Goal: Contribute content

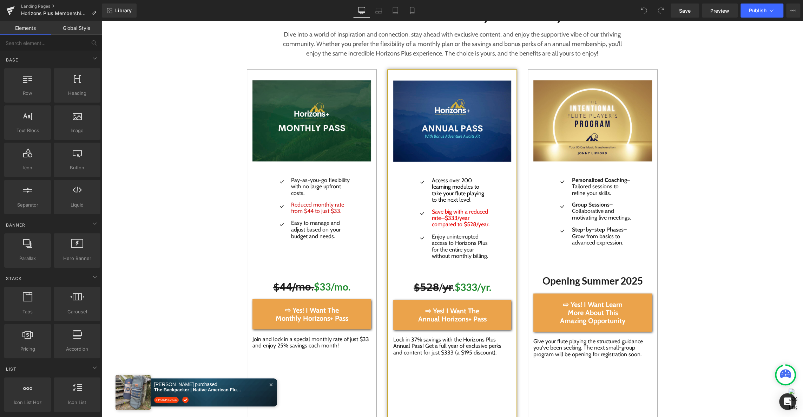
scroll to position [1002, 0]
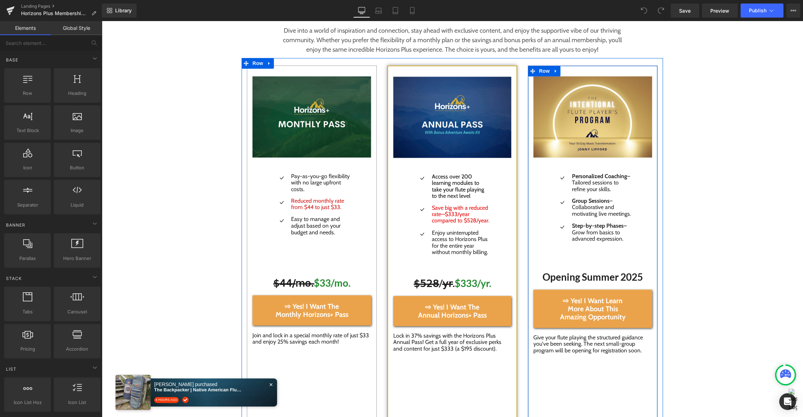
click at [626, 281] on h1 "Opening Summer 2025" at bounding box center [592, 276] width 119 height 11
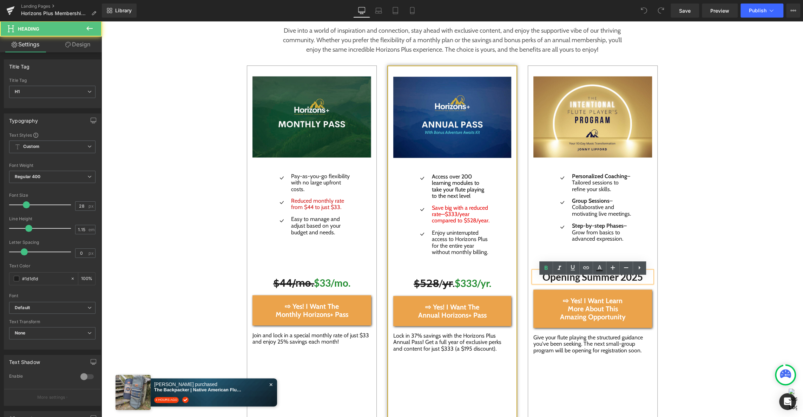
click at [644, 282] on h1 "Opening Summer 2025" at bounding box center [592, 276] width 119 height 11
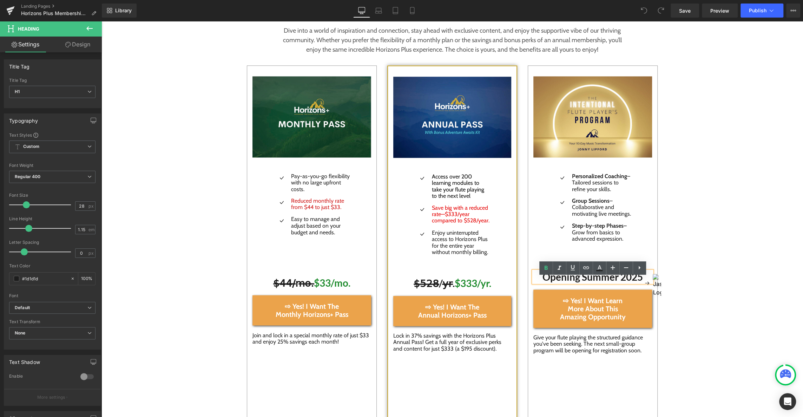
drag, startPoint x: 744, startPoint y: 302, endPoint x: 594, endPoint y: 284, distance: 150.7
drag, startPoint x: 581, startPoint y: 283, endPoint x: 642, endPoint y: 282, distance: 60.4
click at [642, 282] on h1 "Opening Summer 2025" at bounding box center [592, 276] width 119 height 11
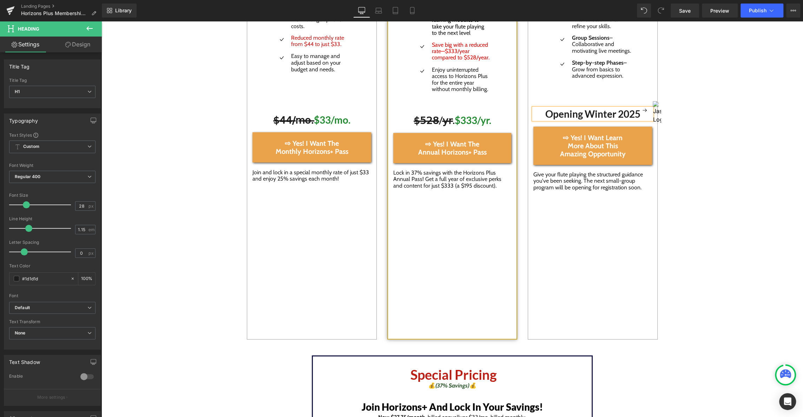
scroll to position [1174, 0]
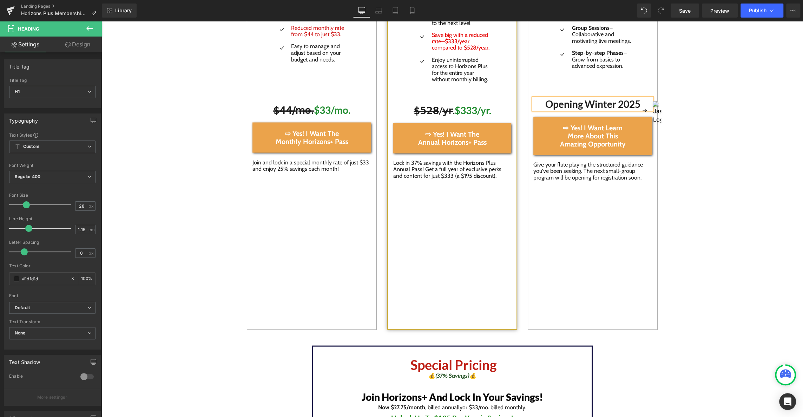
click at [567, 274] on div "Image Icon Personalized Coaching – Tailored sessions to refine your skills. Tex…" at bounding box center [593, 111] width 130 height 437
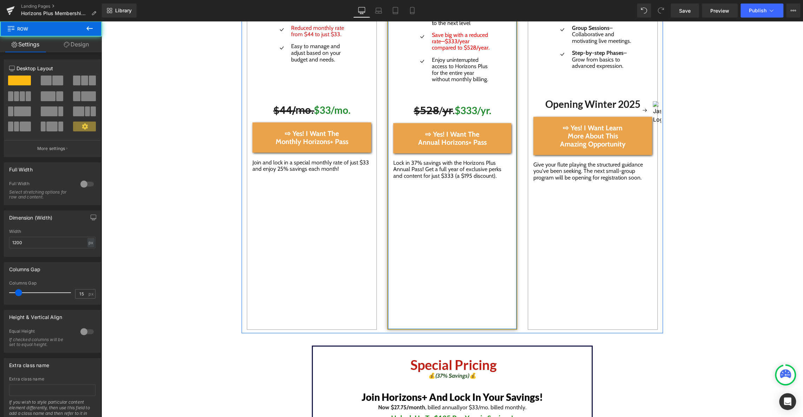
click at [479, 288] on div "Image Icon Access over 200 learning modules to take your flute playing to the n…" at bounding box center [452, 111] width 130 height 437
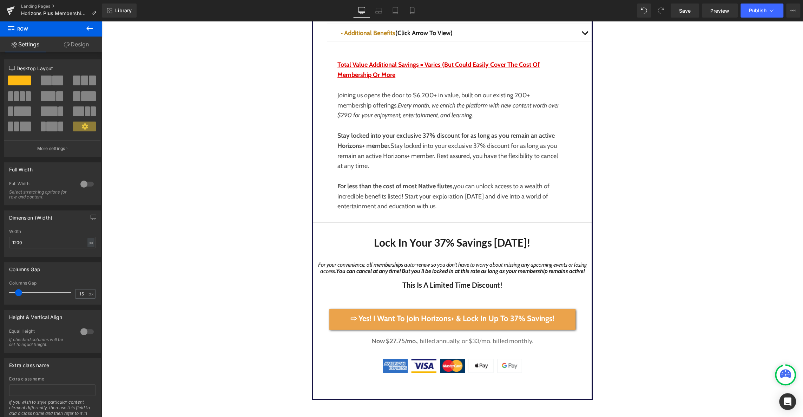
scroll to position [1661, 0]
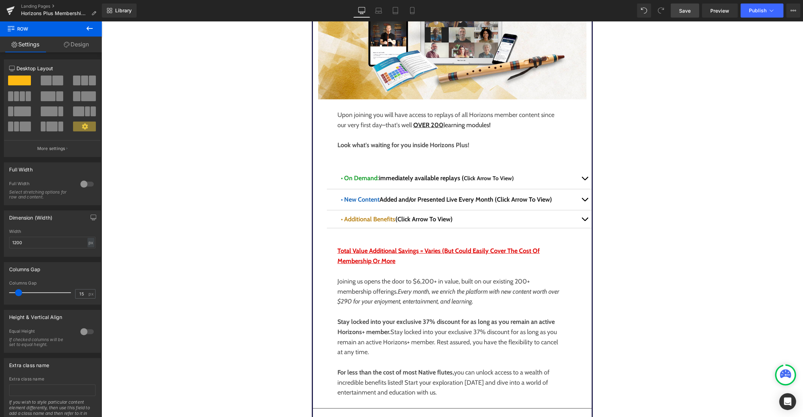
click at [687, 9] on span "Save" at bounding box center [685, 10] width 12 height 7
click at [765, 8] on span "Publish" at bounding box center [758, 11] width 18 height 6
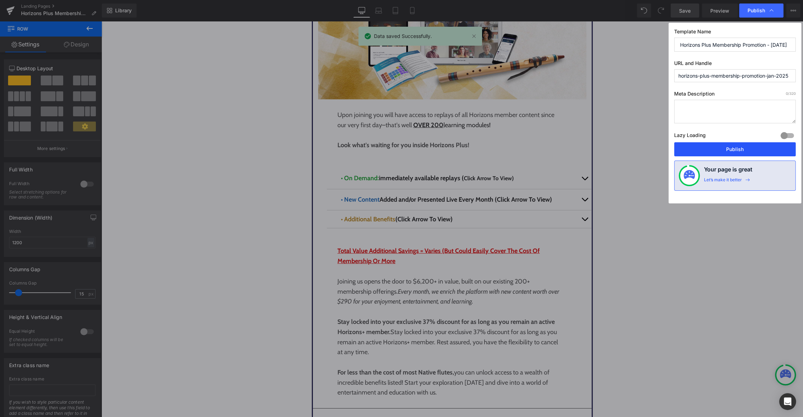
click at [743, 150] on button "Publish" at bounding box center [734, 149] width 121 height 14
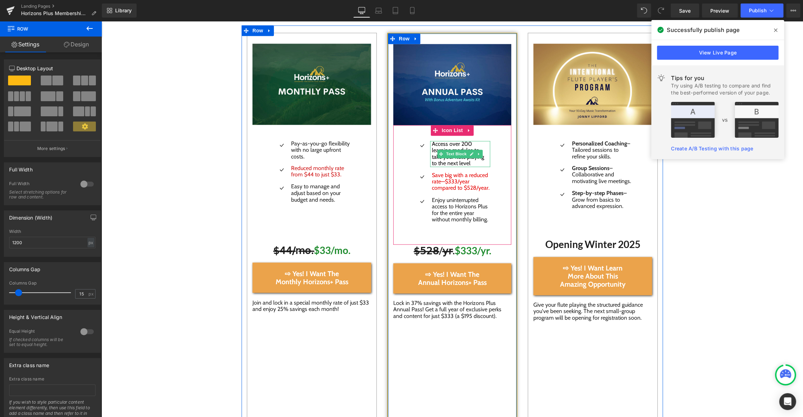
scroll to position [1000, 0]
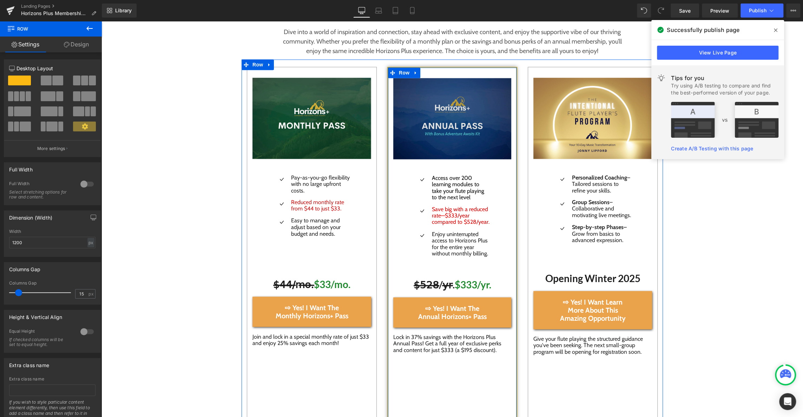
click at [456, 125] on img at bounding box center [452, 118] width 118 height 81
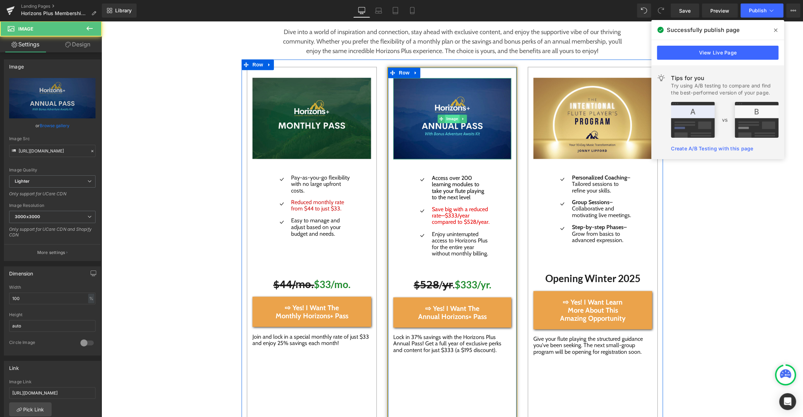
click at [455, 120] on span "Image" at bounding box center [452, 118] width 15 height 8
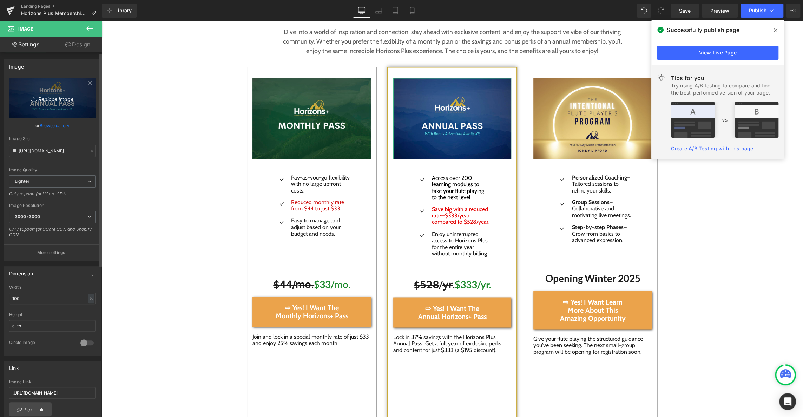
click at [50, 98] on icon "Replace Image" at bounding box center [52, 98] width 56 height 9
type input "C:\fakepath\Screenshot [DATE] 10.28.11 AM.png"
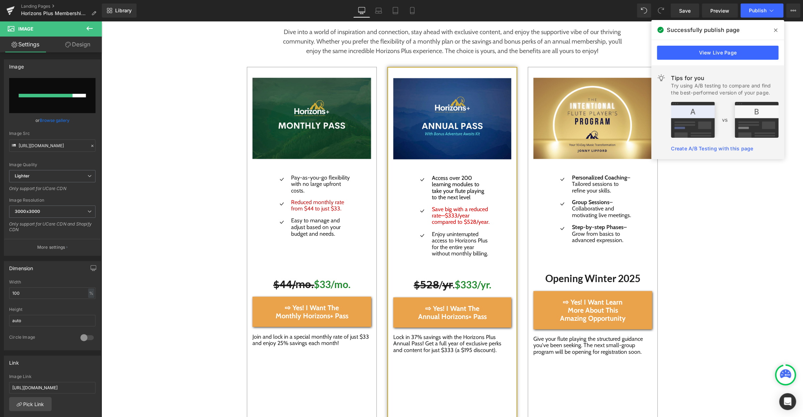
click at [776, 29] on icon at bounding box center [776, 30] width 4 height 6
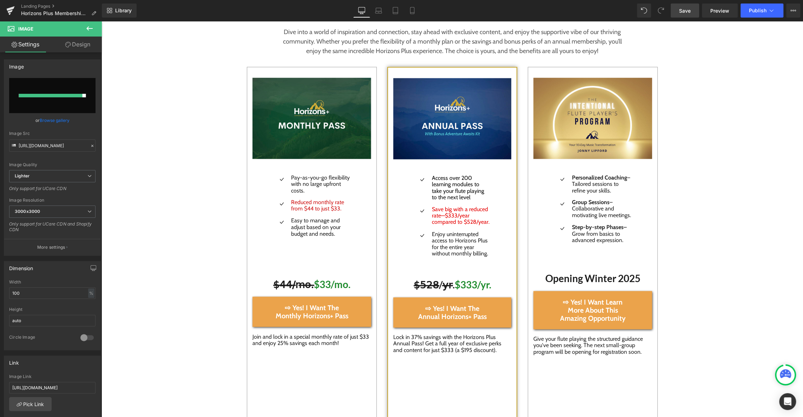
click at [685, 10] on span "Save" at bounding box center [685, 10] width 12 height 7
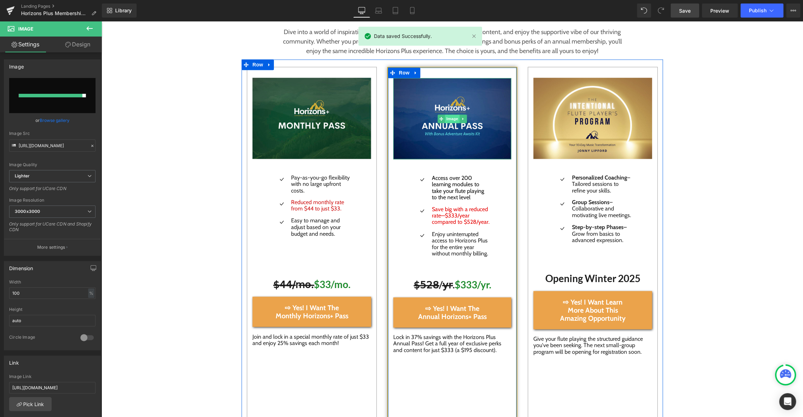
click at [449, 119] on span "Image" at bounding box center [452, 118] width 15 height 8
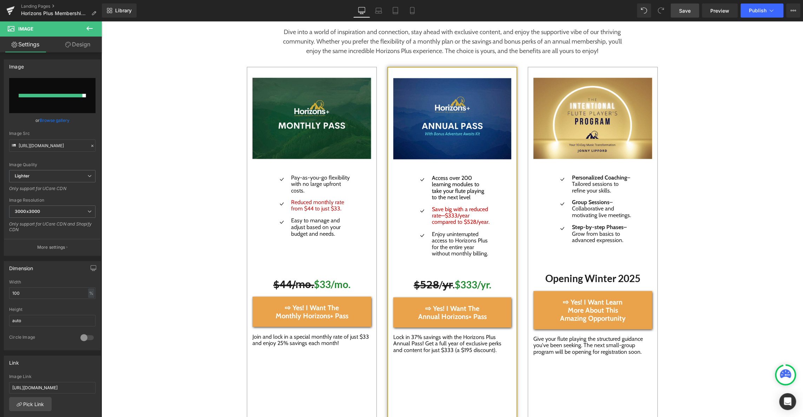
click at [90, 27] on icon at bounding box center [89, 28] width 8 height 8
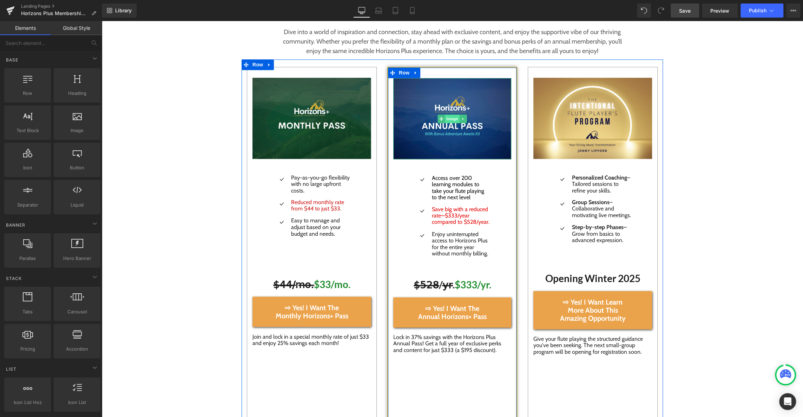
click at [454, 114] on span "Image" at bounding box center [452, 118] width 15 height 8
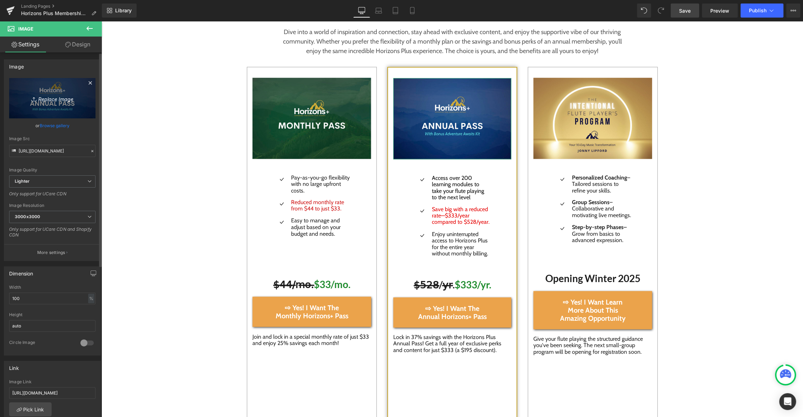
click at [54, 99] on icon "Replace Image" at bounding box center [52, 98] width 56 height 9
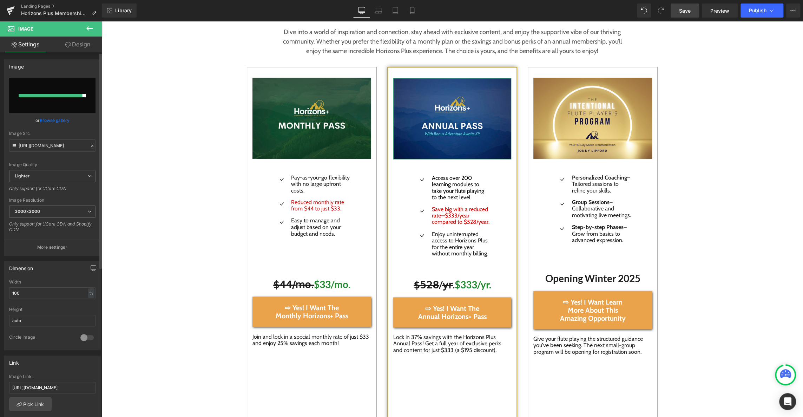
click at [81, 100] on input "file" at bounding box center [52, 95] width 86 height 35
type input "C:\fakepath\Screenshot [DATE] 10.28.11 AM.png"
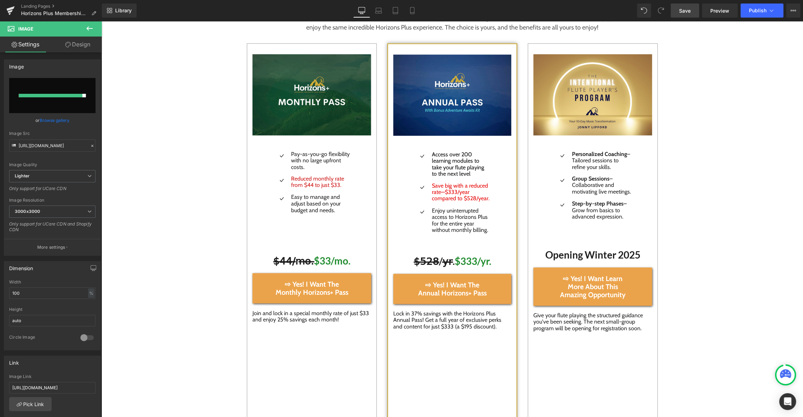
scroll to position [1022, 0]
